Goal: Information Seeking & Learning: Learn about a topic

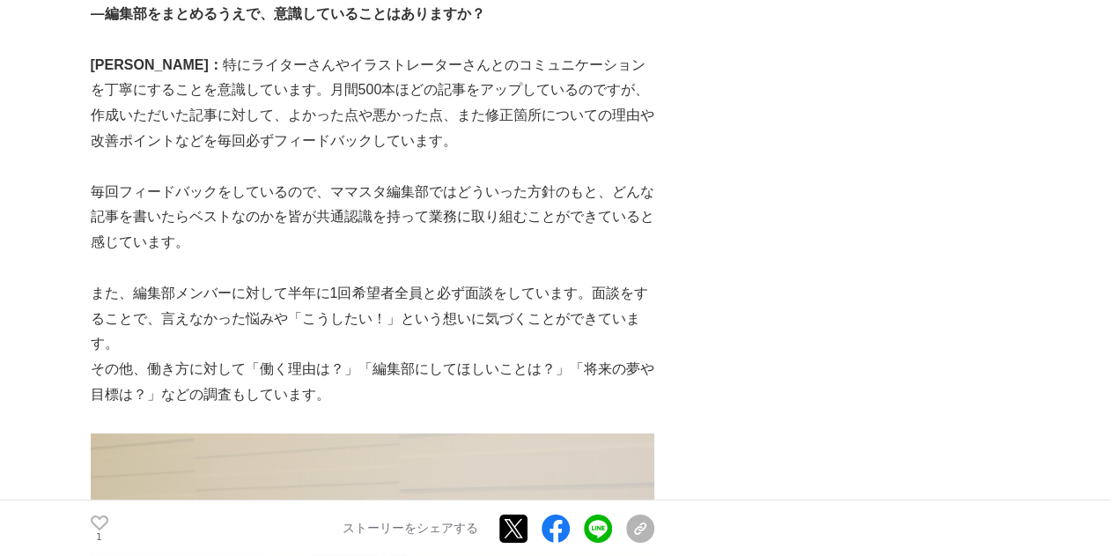
scroll to position [2818, 0]
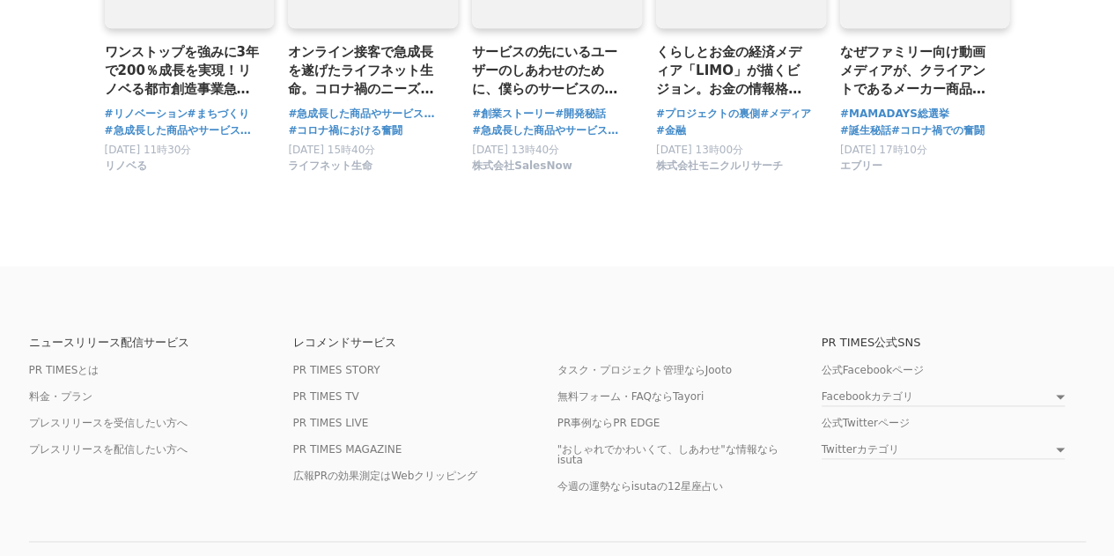
drag, startPoint x: 432, startPoint y: 197, endPoint x: 448, endPoint y: 535, distance: 337.7
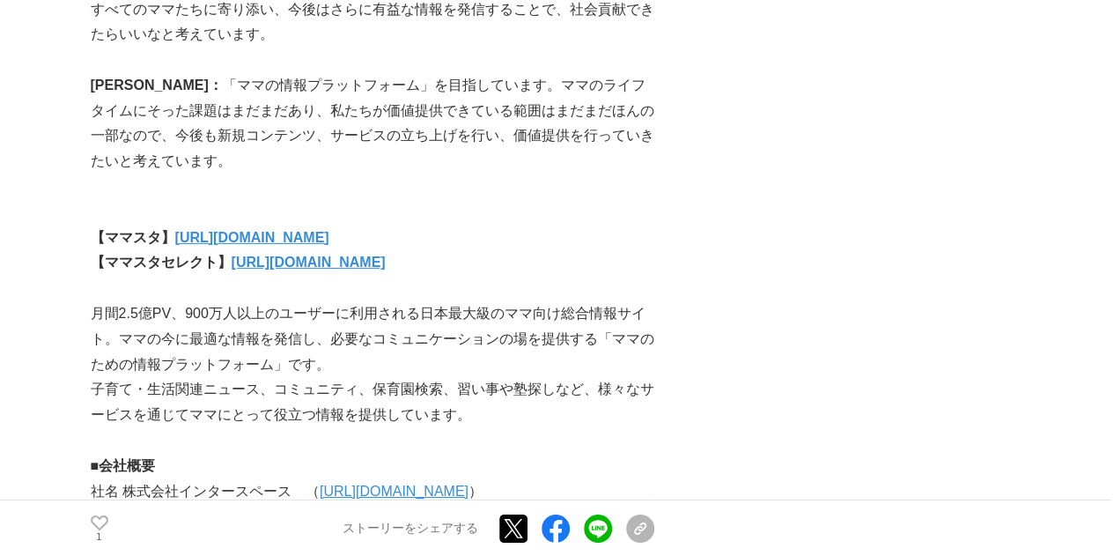
scroll to position [6048, 0]
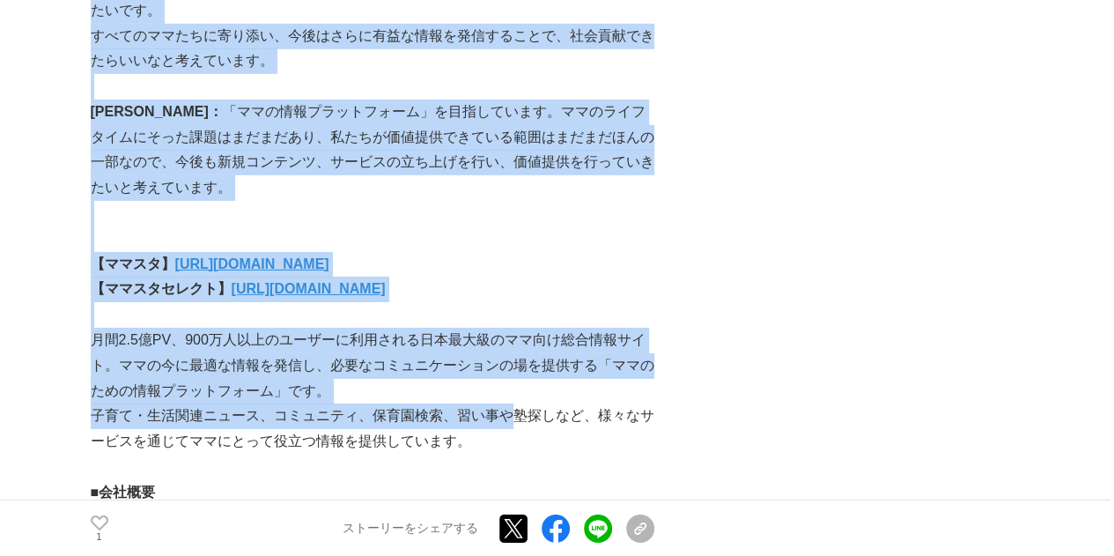
drag, startPoint x: 158, startPoint y: 247, endPoint x: 490, endPoint y: 330, distance: 342.2
click at [488, 403] on p "子育て・生活関連ニュース、コミュニティ、保育園検索、習い事や塾探しなど、様々なサービスを通じてママにとって役立つ情報を提供しています。" at bounding box center [373, 428] width 564 height 51
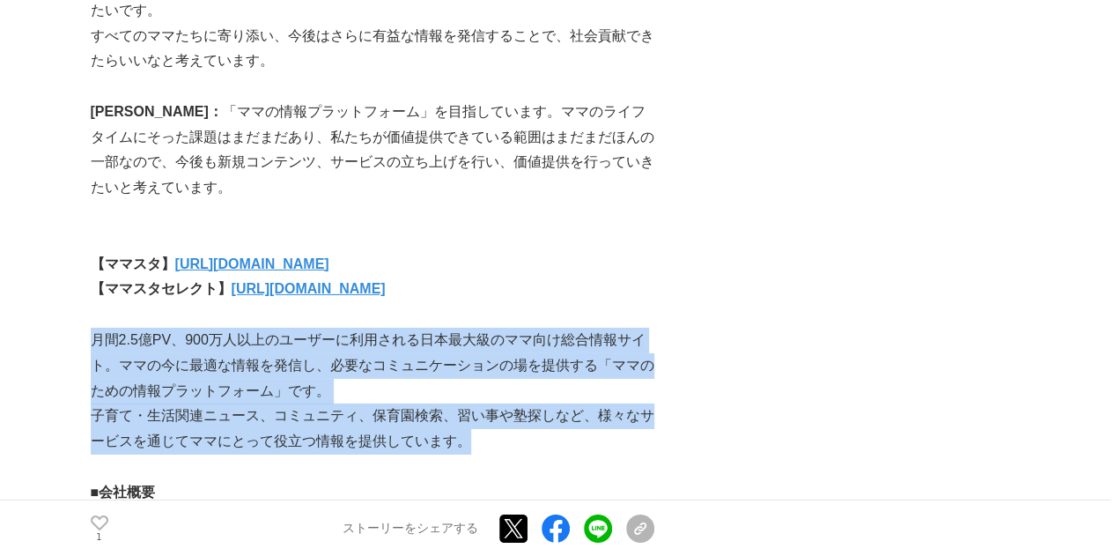
drag, startPoint x: 468, startPoint y: 346, endPoint x: 97, endPoint y: 240, distance: 385.5
copy div "月間2.5億PV、900万人以上のユーザーに利用される日本最大級のママ向け総合情報サイト。ママの今に最適な情報を発信し、必要なコミュニケーションの場を提供する…"
